Goal: Information Seeking & Learning: Learn about a topic

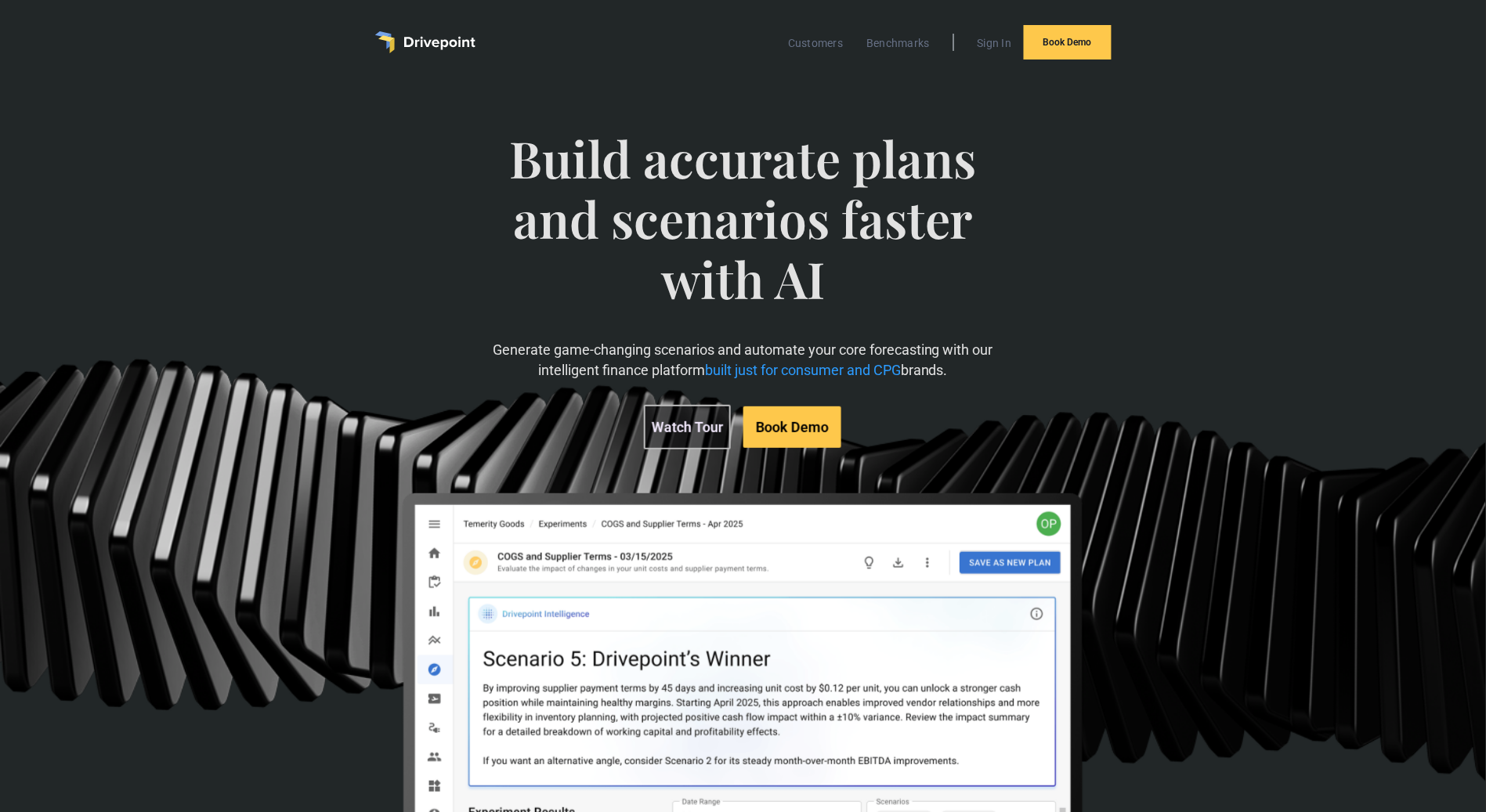
click at [477, 97] on div "Build accurate plans and scenarios faster with AI Generate game-changing scenar…" at bounding box center [743, 491] width 853 height 788
click at [361, 126] on div "Build accurate plans and scenarios faster with AI Generate game-changing scenar…" at bounding box center [743, 491] width 853 height 788
click at [791, 40] on link "Customers" at bounding box center [816, 43] width 71 height 20
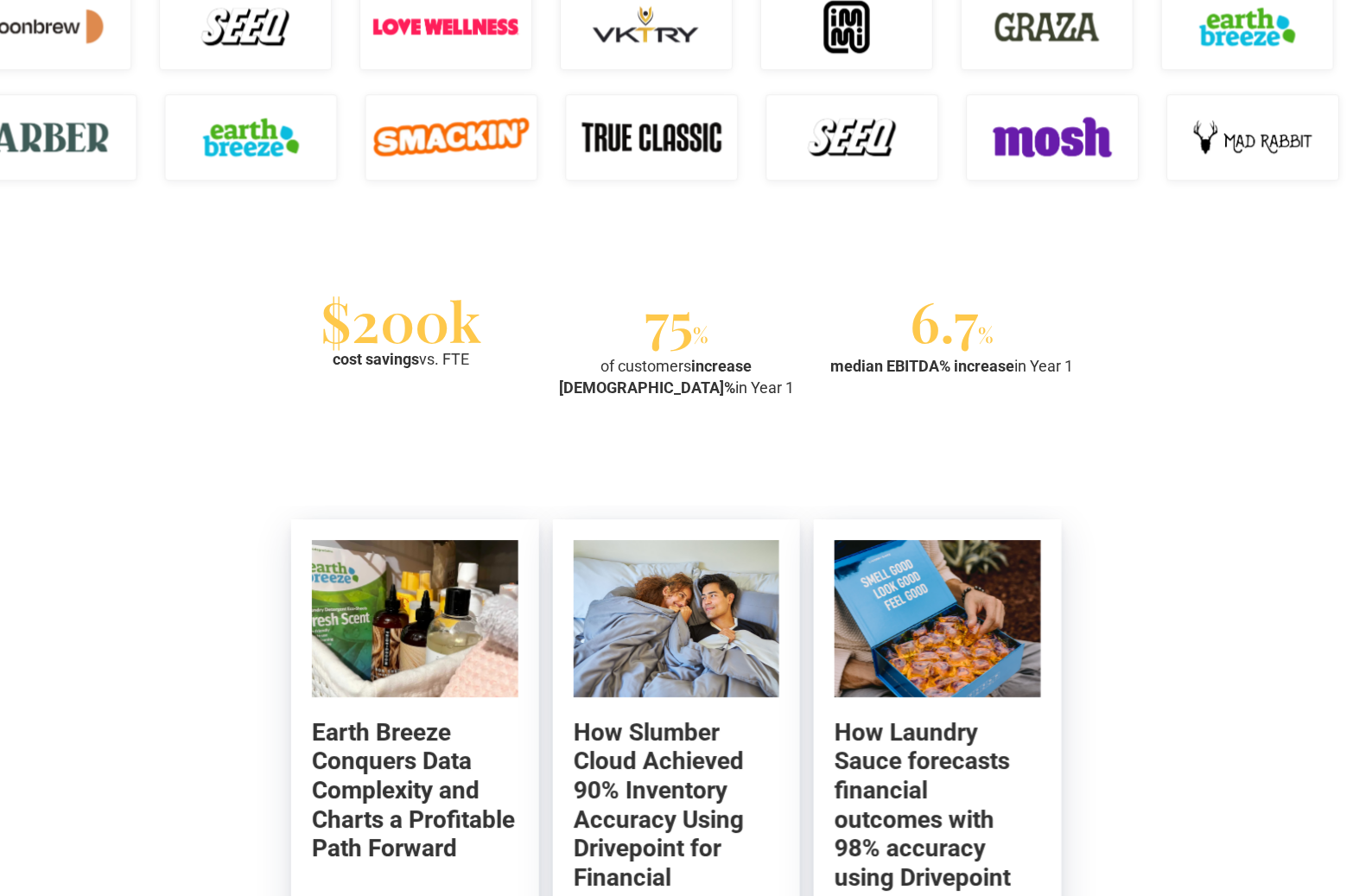
scroll to position [1426, 0]
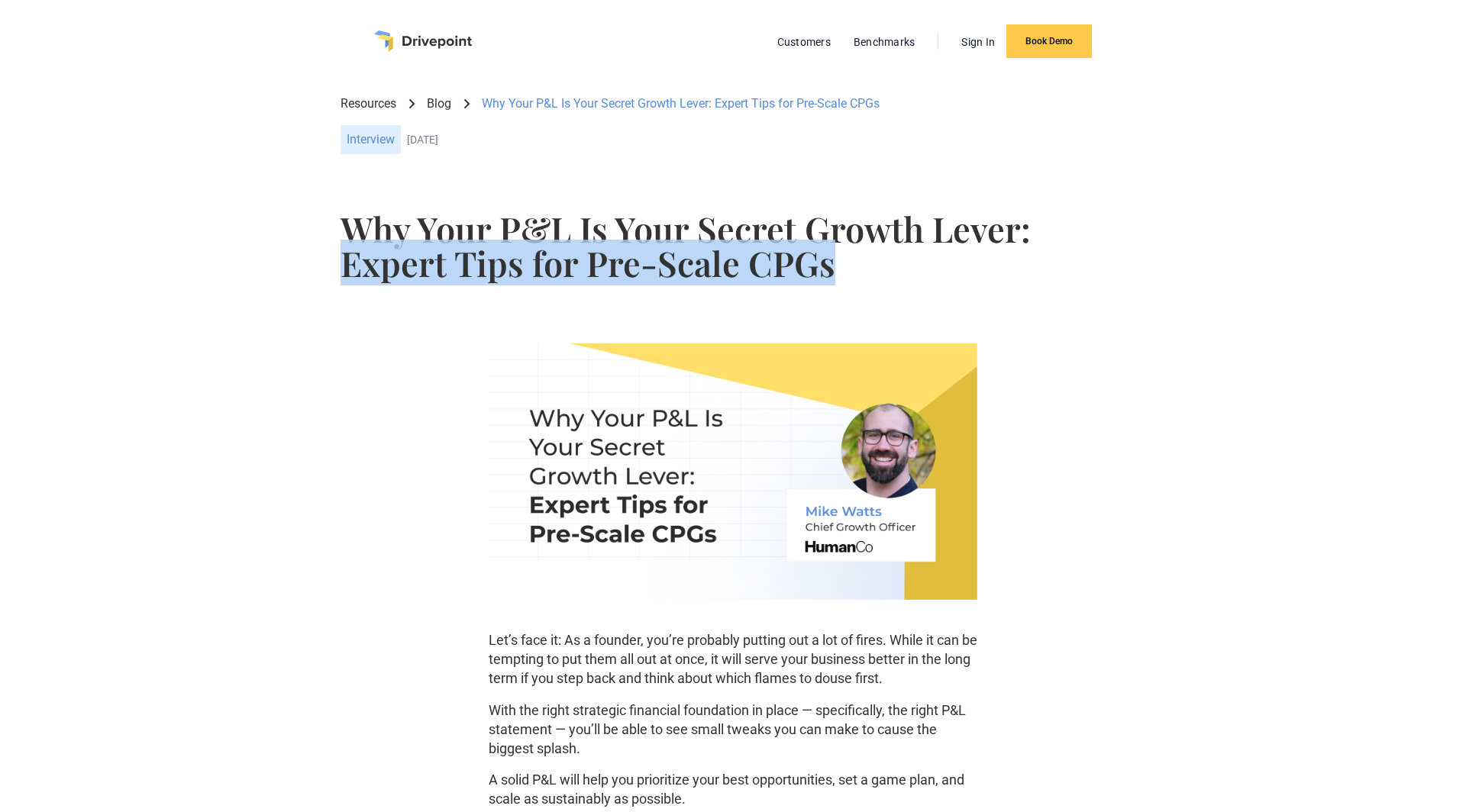
drag, startPoint x: 793, startPoint y: 272, endPoint x: 339, endPoint y: 273, distance: 454.0
click at [340, 273] on div "Why Your P&L Is Your Secret Growth Lever: Expert Tips for Pre-Scale CPGs" at bounding box center [733, 255] width 1369 height 114
click at [339, 273] on div "Why Your P&L Is Your Secret Growth Lever: Expert Tips for Pre-Scale CPGs" at bounding box center [733, 255] width 1369 height 114
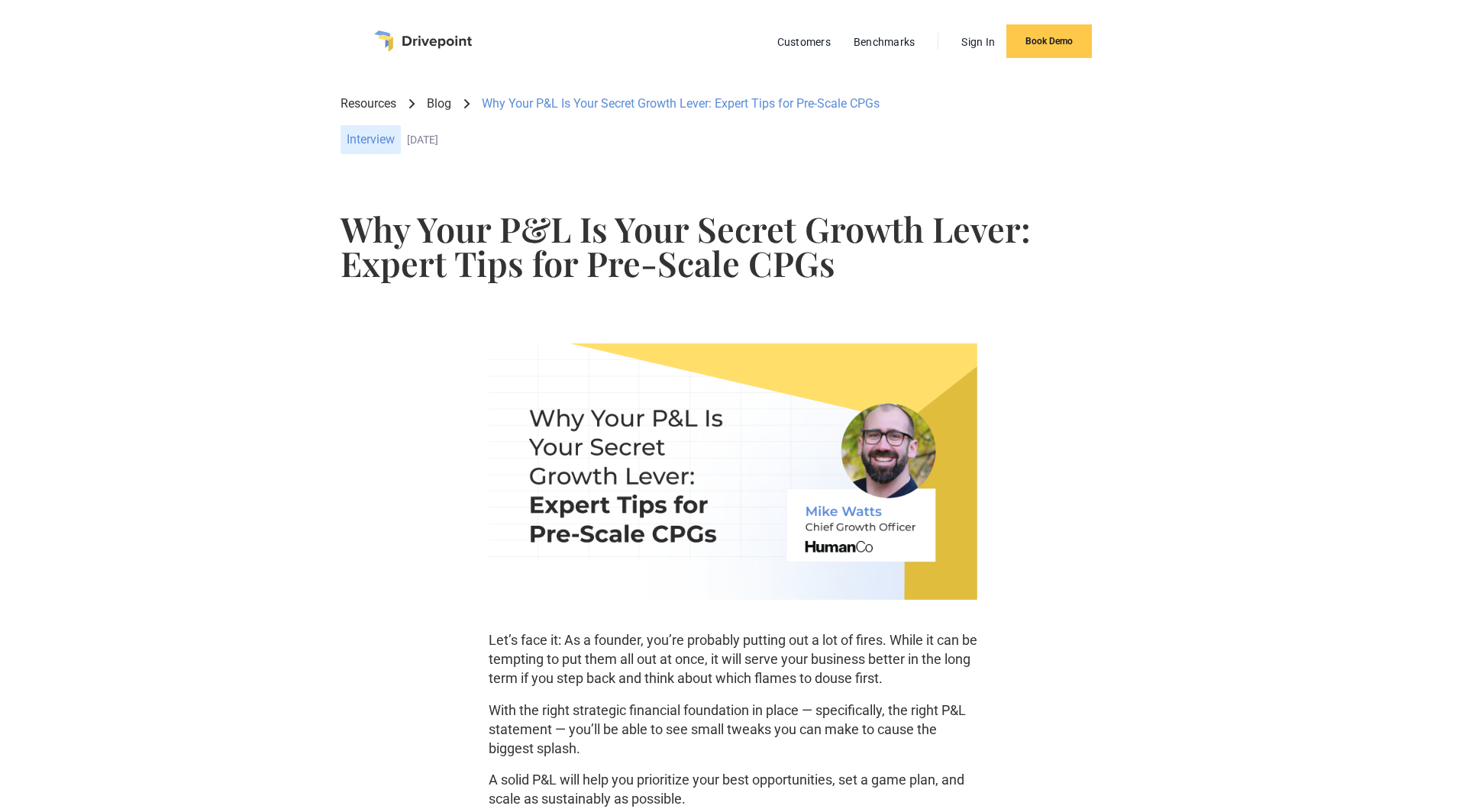
click at [1300, 160] on div "Resources Blog Why Your P&L Is Your Secret Growth Lever: Expert Tips for Pre-Sc…" at bounding box center [733, 129] width 1369 height 92
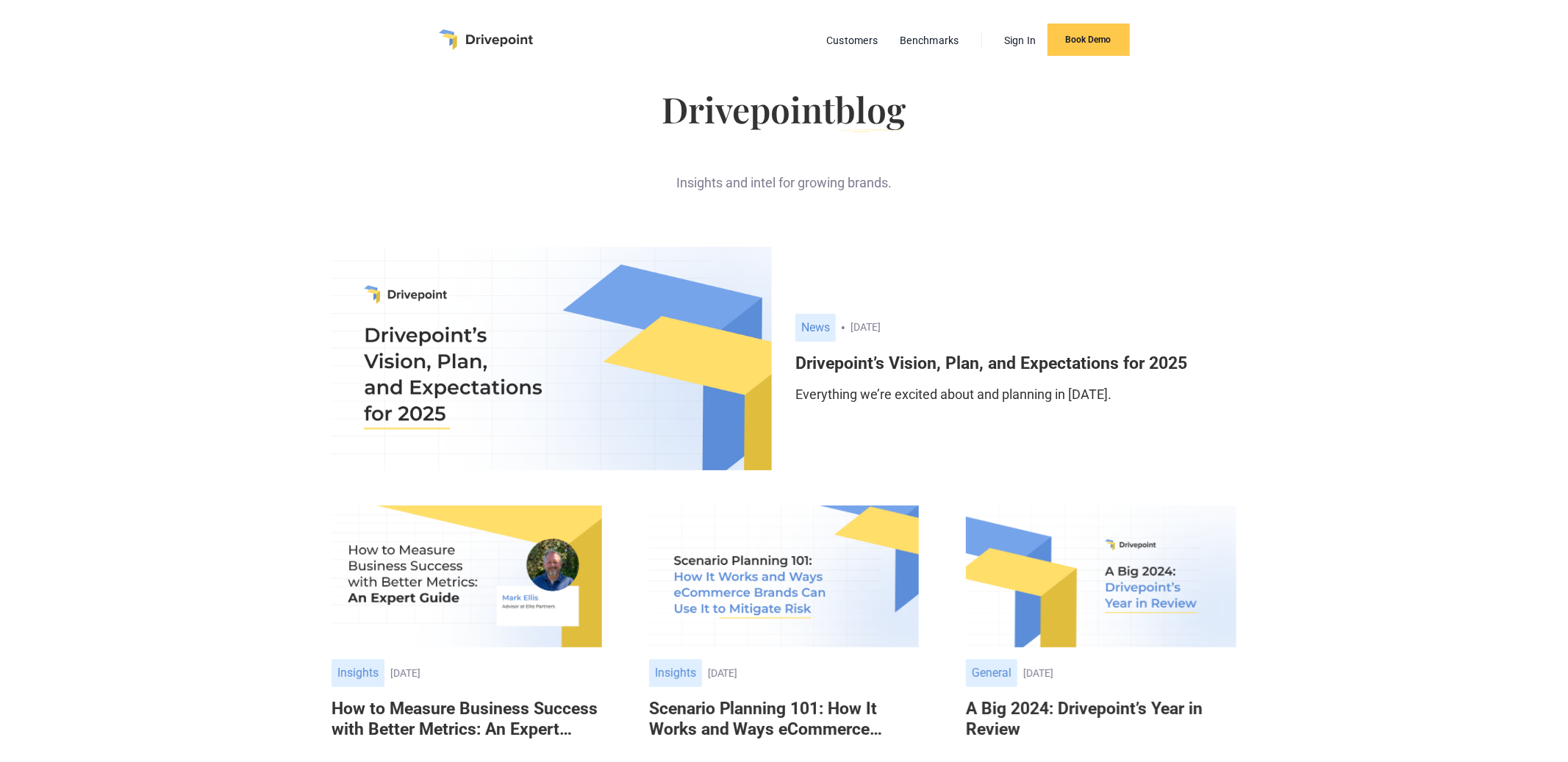
click at [943, 354] on h6 "Drivepoint’s Vision, Plan, and Expectations for 2025" at bounding box center [1015, 364] width 441 height 20
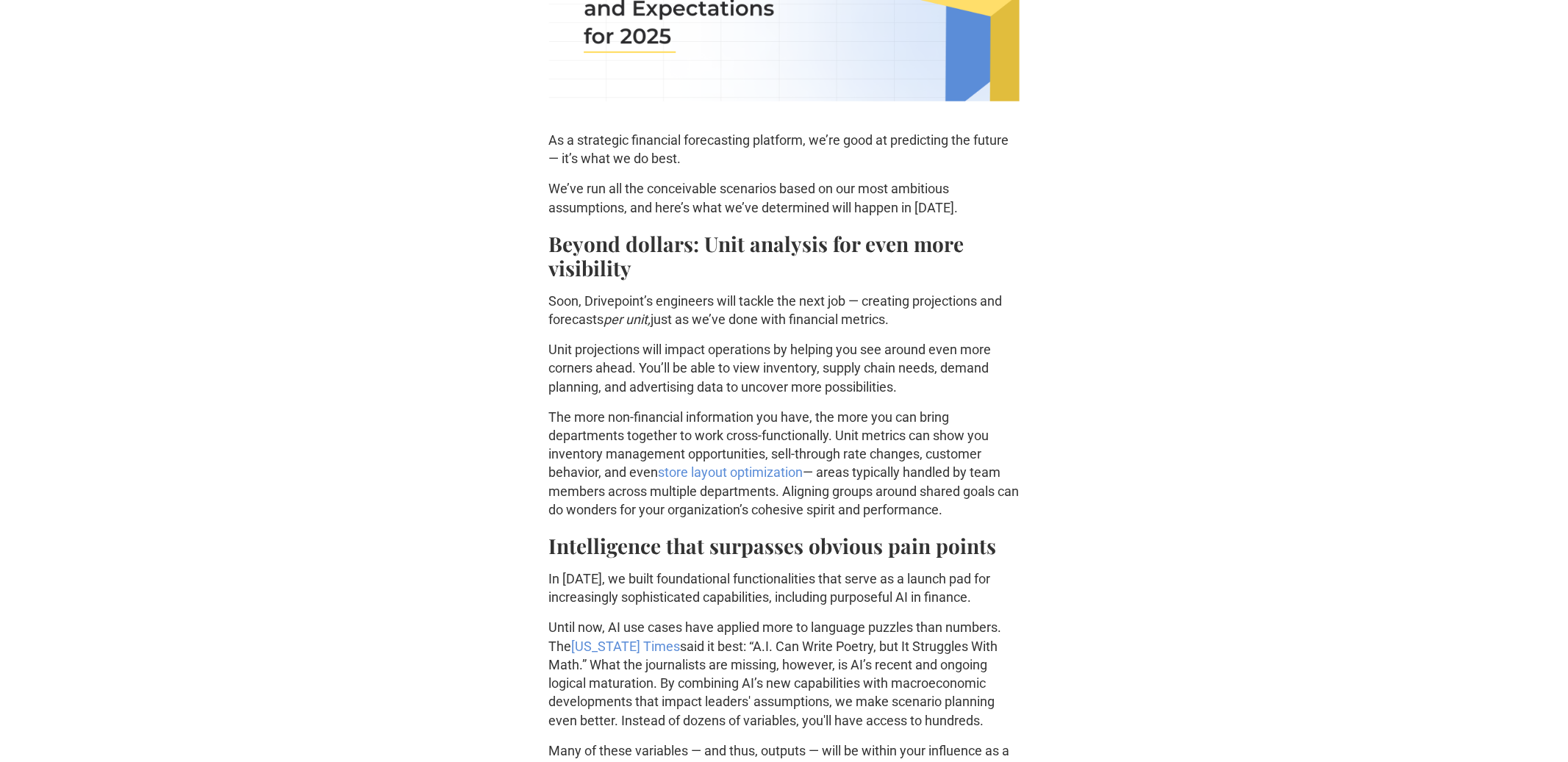
scroll to position [608, 0]
